Goal: Task Accomplishment & Management: Use online tool/utility

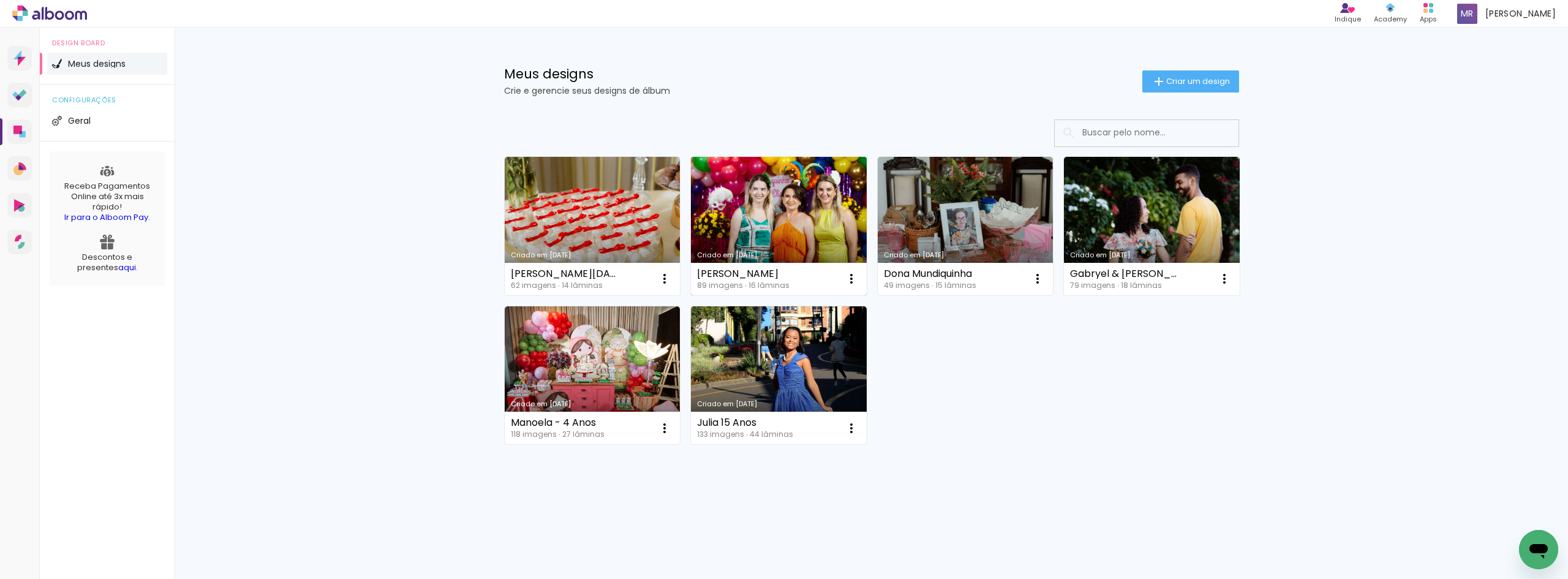
click at [794, 217] on link "Criado em [DATE]" at bounding box center [778, 226] width 176 height 139
